Goal: Transaction & Acquisition: Purchase product/service

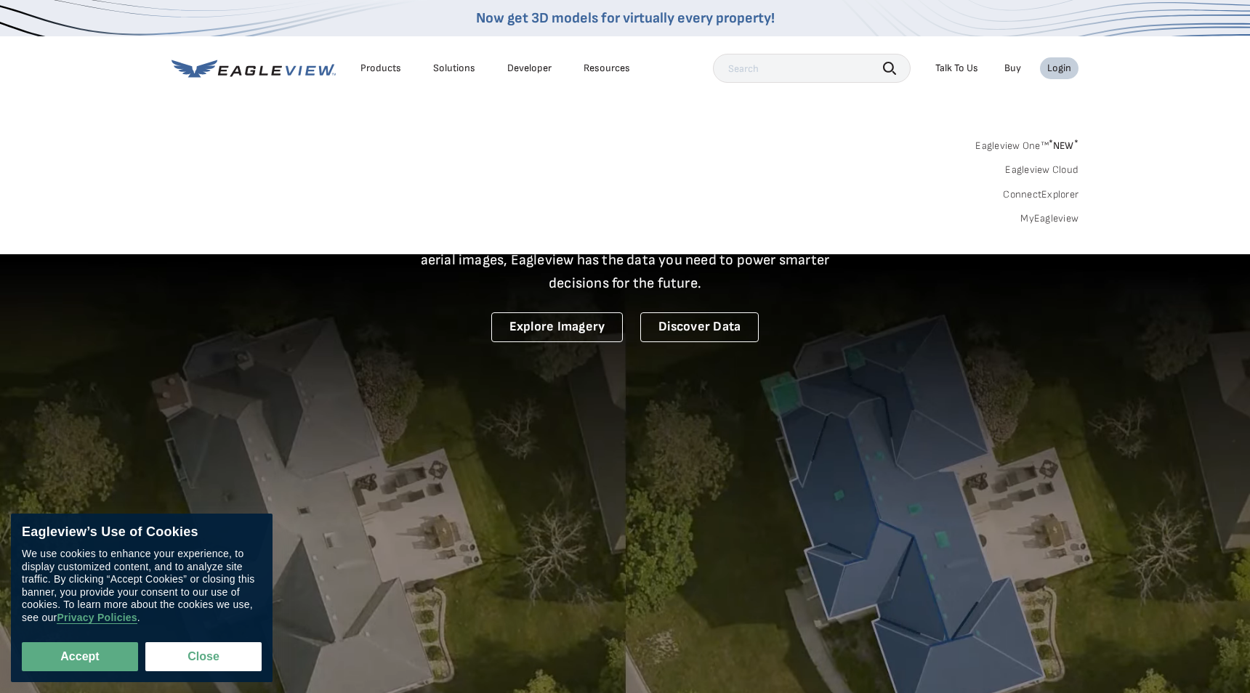
click at [1060, 218] on link "MyEagleview" at bounding box center [1050, 218] width 58 height 13
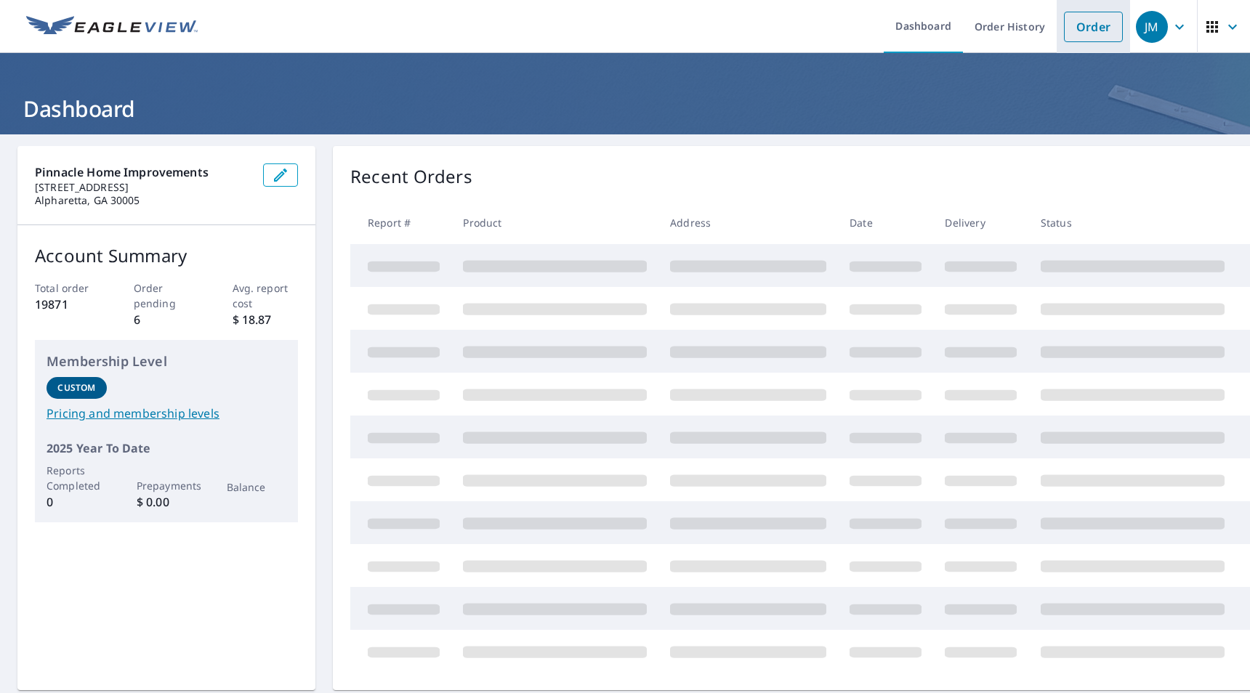
click at [1098, 24] on link "Order" at bounding box center [1093, 27] width 59 height 31
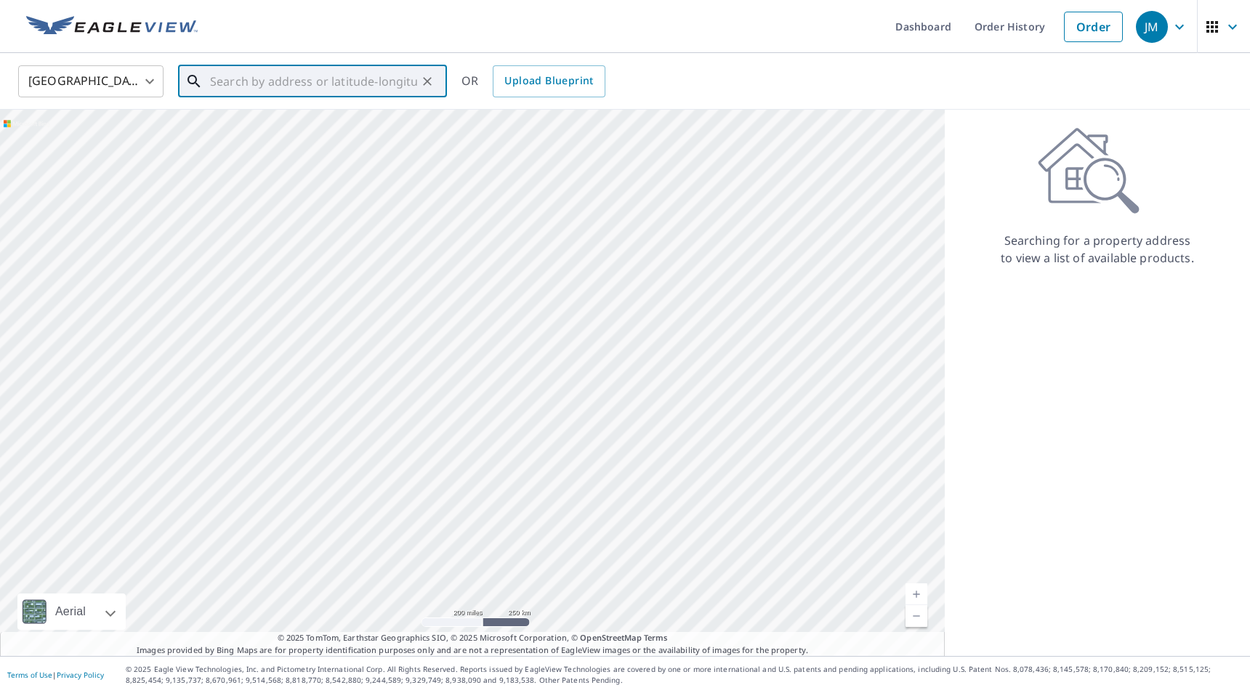
click at [333, 84] on input "text" at bounding box center [313, 81] width 207 height 41
click at [305, 138] on p "Southern Pines, NC 28387" at bounding box center [321, 139] width 228 height 15
type input "250 Valleyfield Ln Southern Pines, NC 28387"
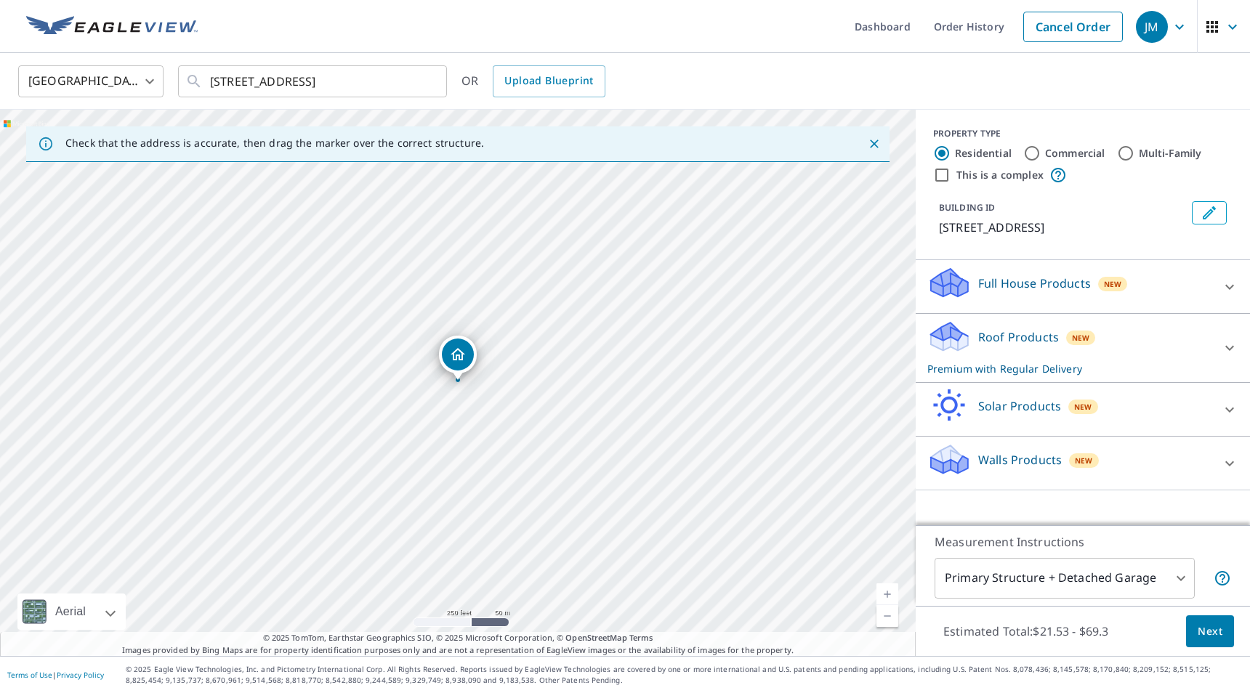
click at [1045, 346] on p "Roof Products" at bounding box center [1018, 337] width 81 height 17
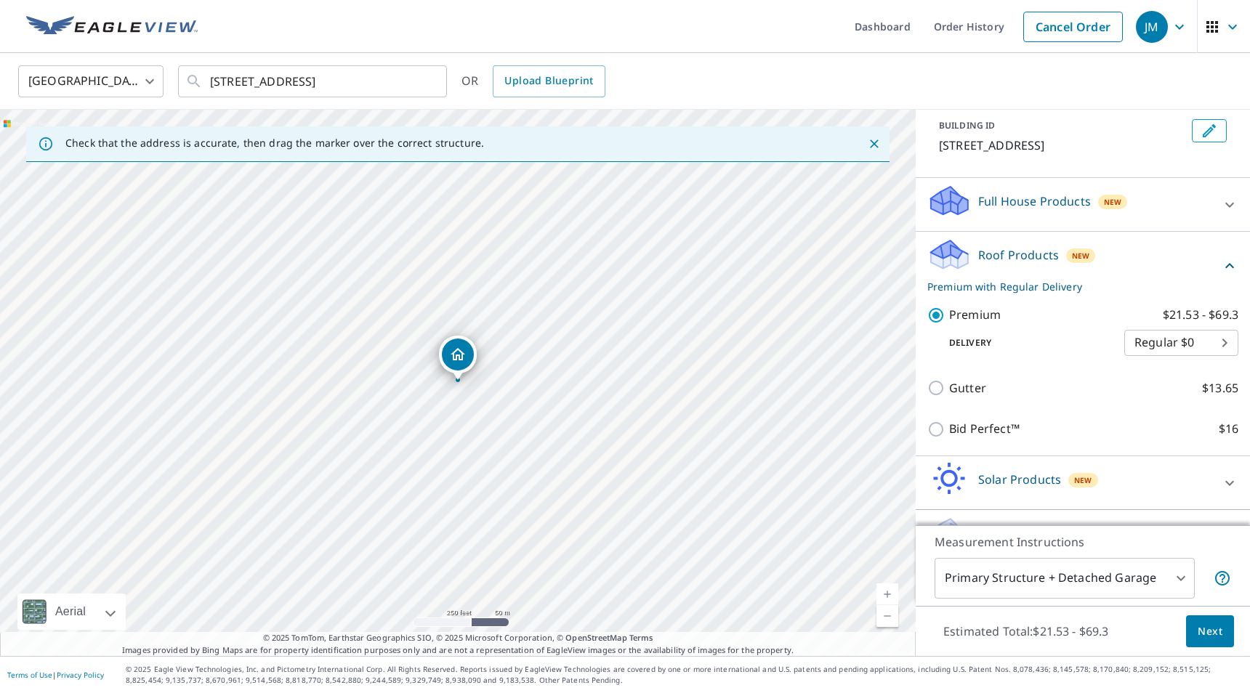
scroll to position [140, 0]
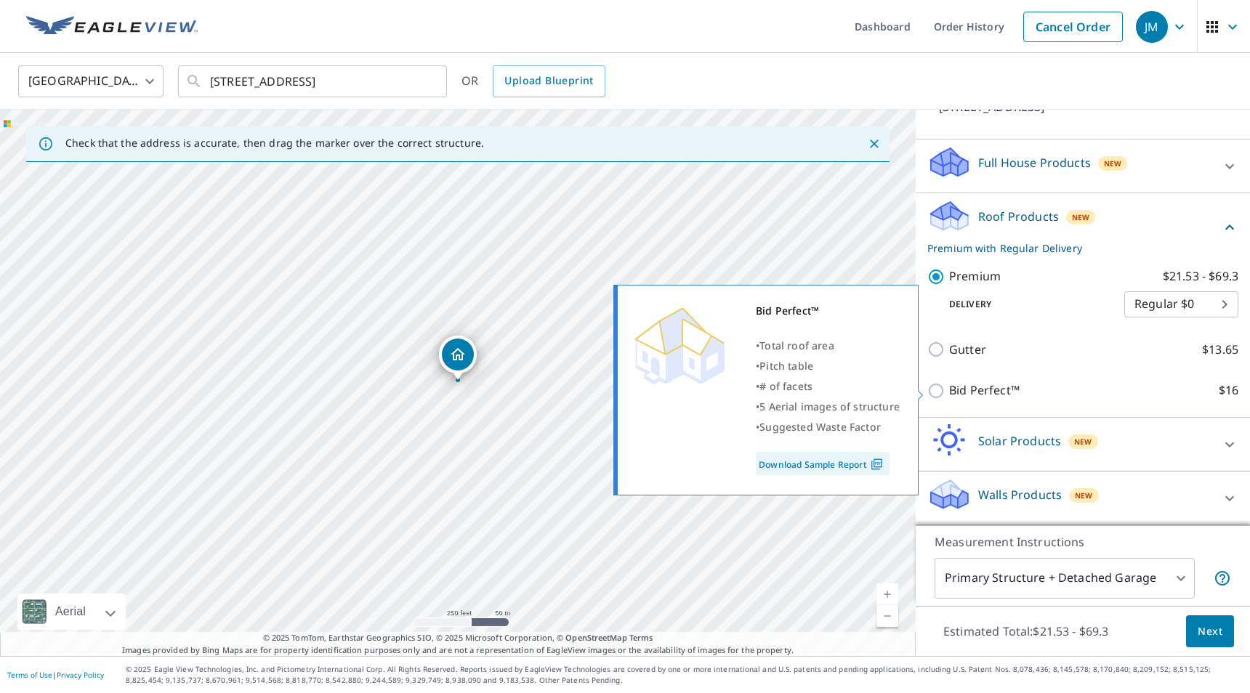
click at [968, 398] on p "Bid Perfect™" at bounding box center [984, 391] width 71 height 18
click at [949, 398] on input "Bid Perfect™ $16" at bounding box center [939, 390] width 22 height 17
checkbox input "true"
checkbox input "false"
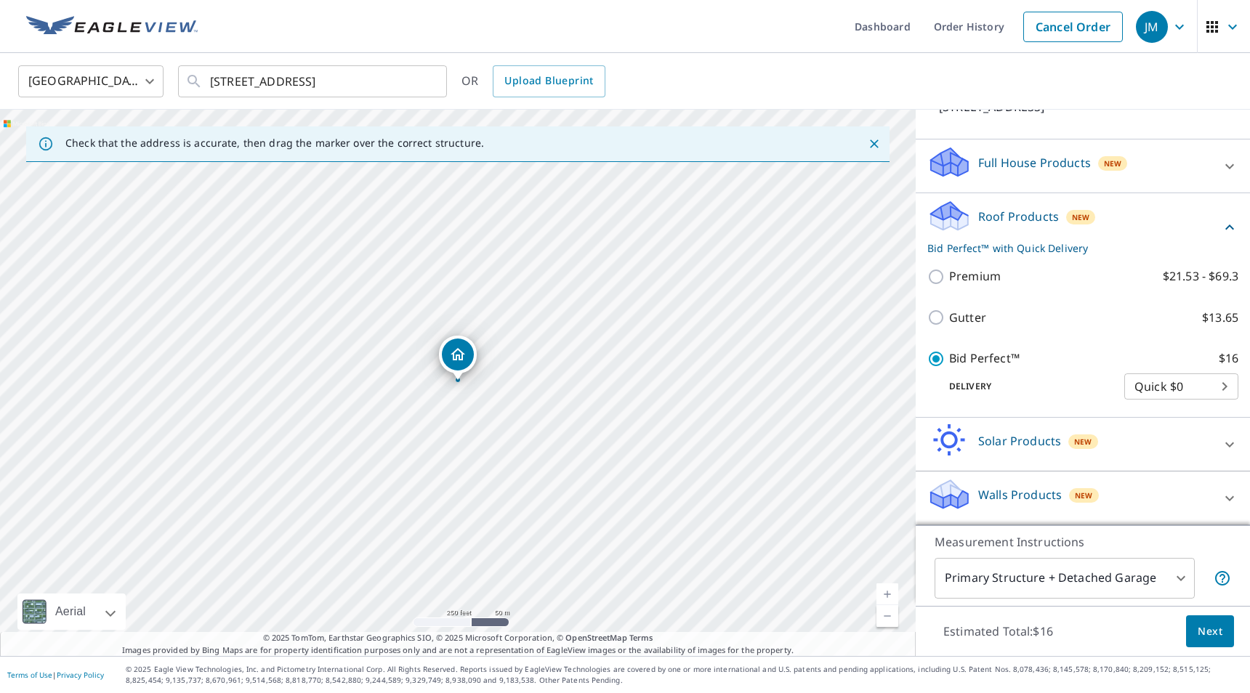
click at [1218, 623] on span "Next" at bounding box center [1210, 632] width 25 height 18
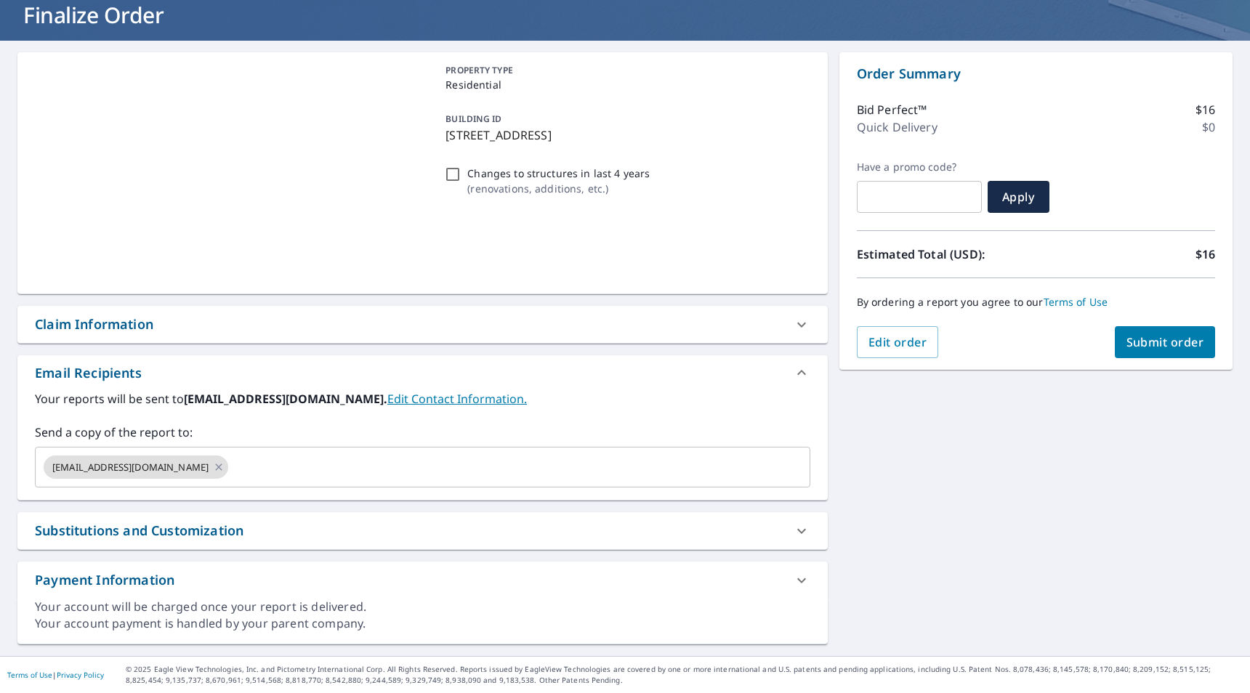
scroll to position [94, 0]
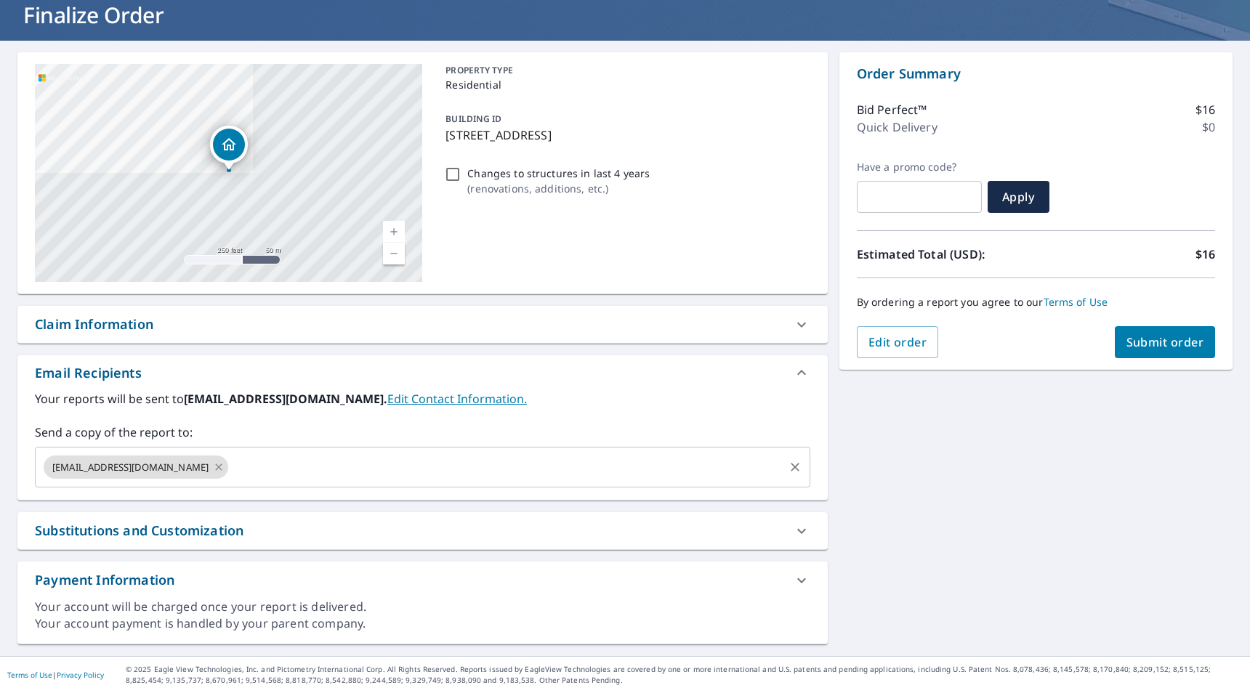
click at [213, 466] on icon at bounding box center [219, 467] width 12 height 16
click at [180, 466] on input "text" at bounding box center [411, 468] width 741 height 28
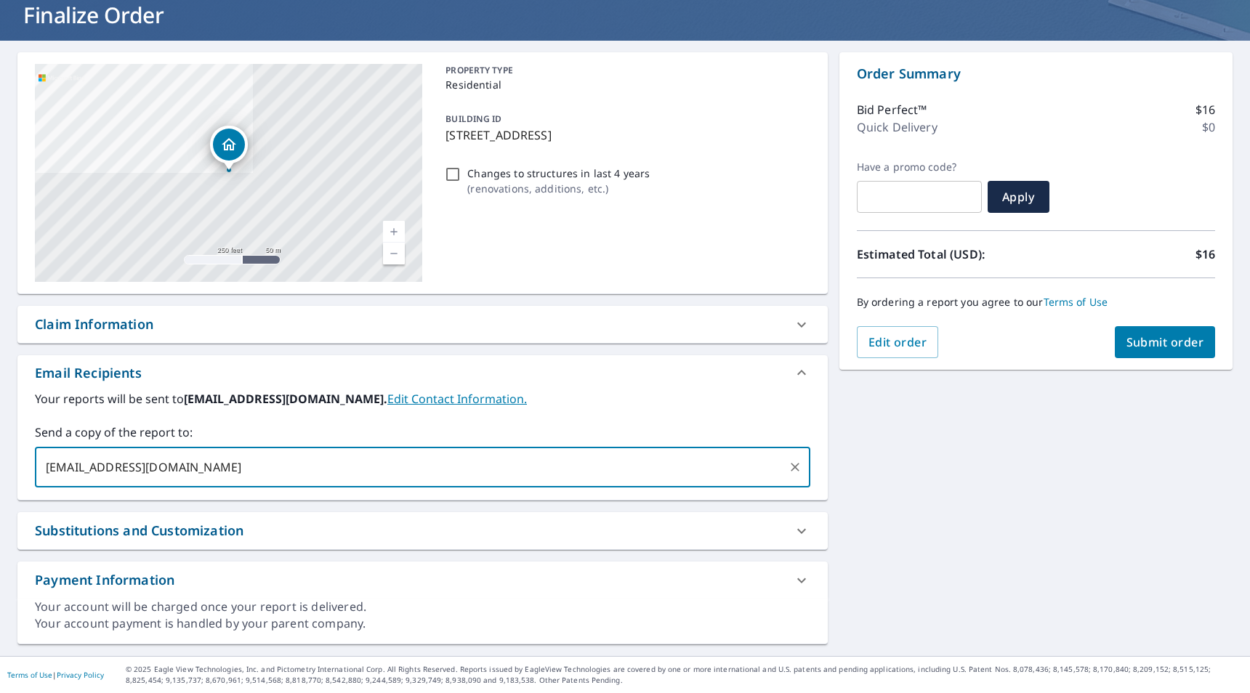
type input "garveyim@pinnaclehomeimprovements.com"
click at [1181, 345] on span "Submit order" at bounding box center [1166, 342] width 78 height 16
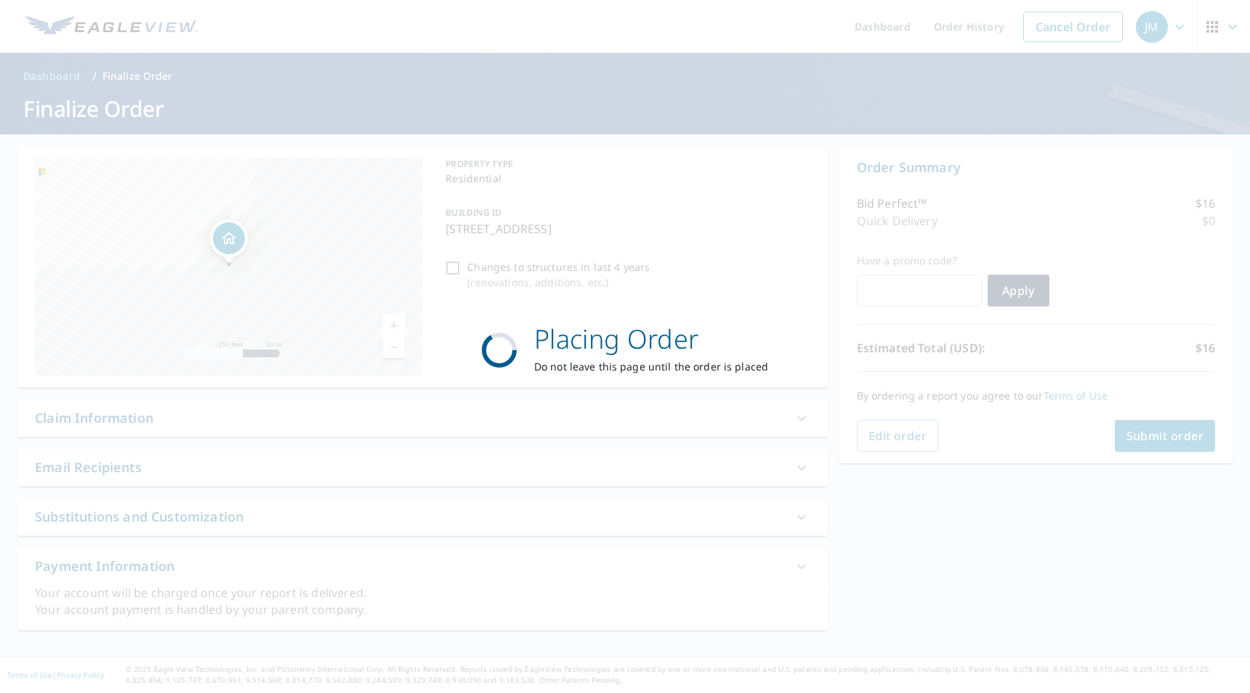
scroll to position [0, 0]
